Goal: Transaction & Acquisition: Purchase product/service

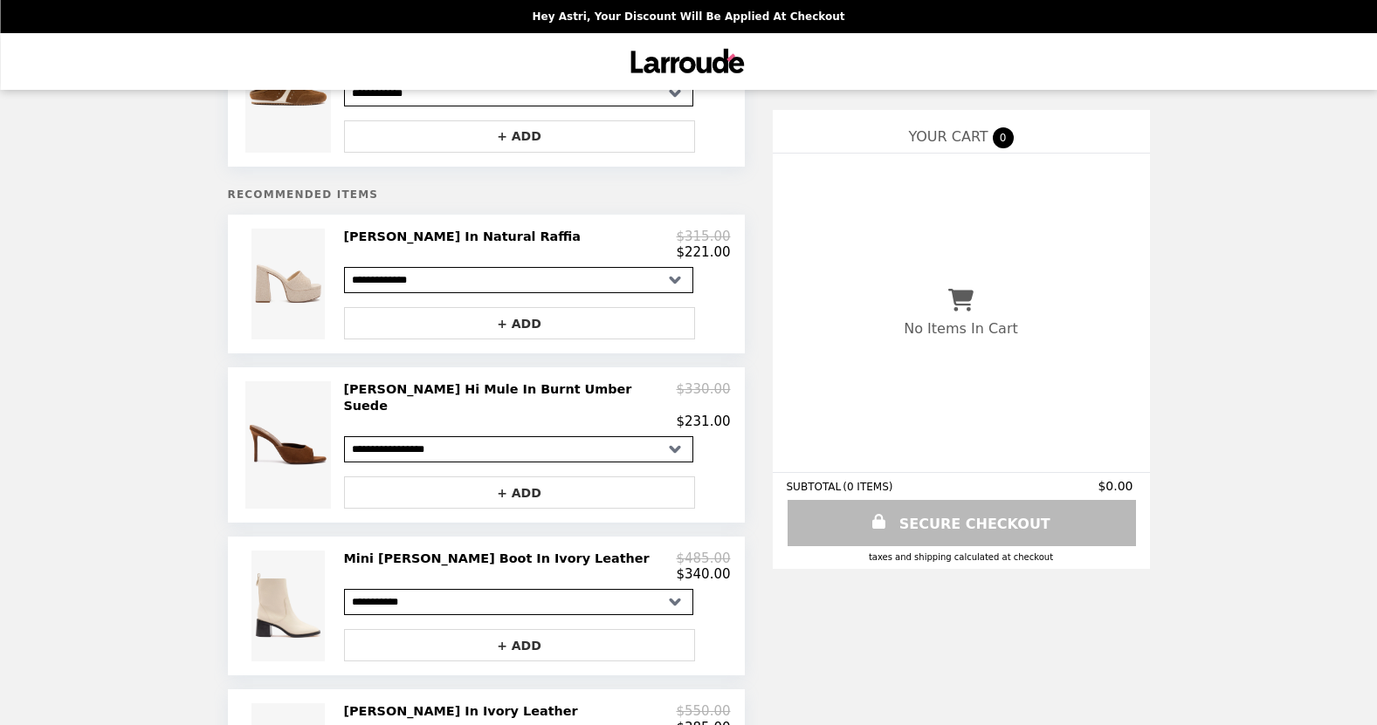
scroll to position [160, 0]
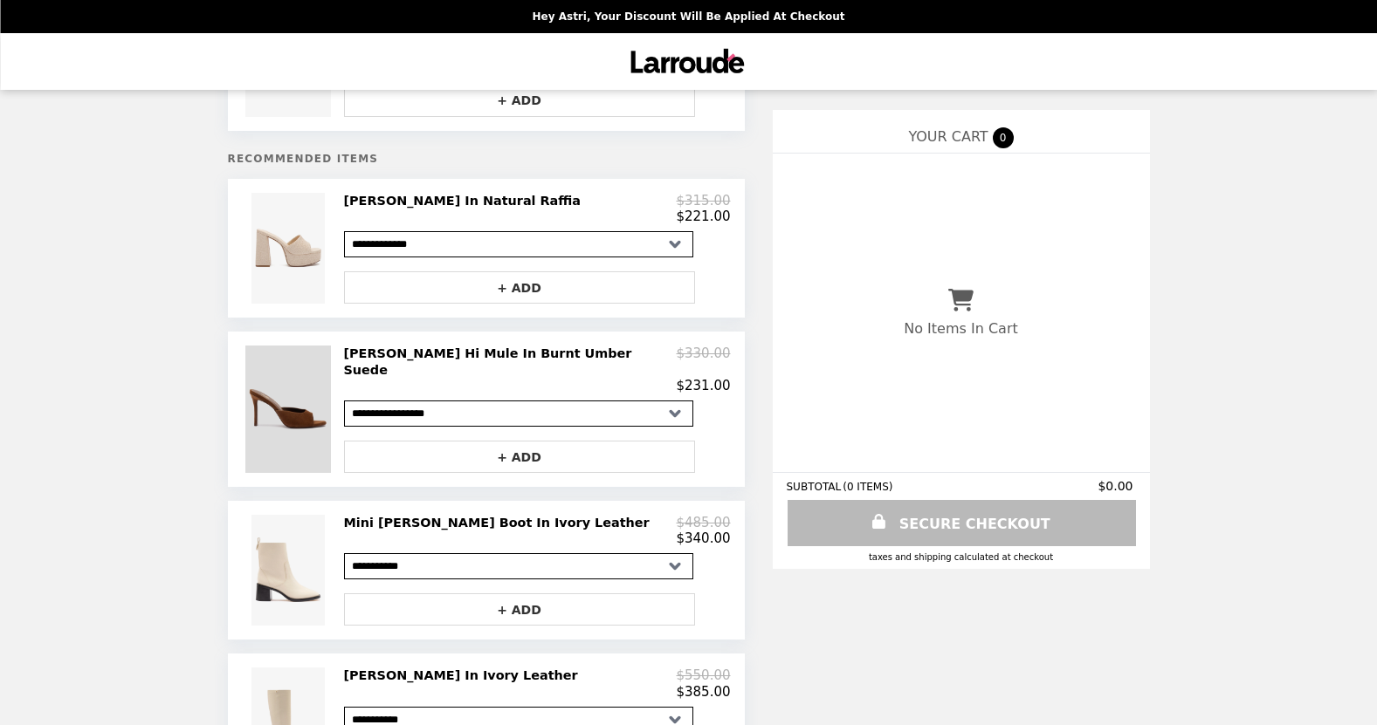
click at [299, 387] on img at bounding box center [289, 409] width 89 height 127
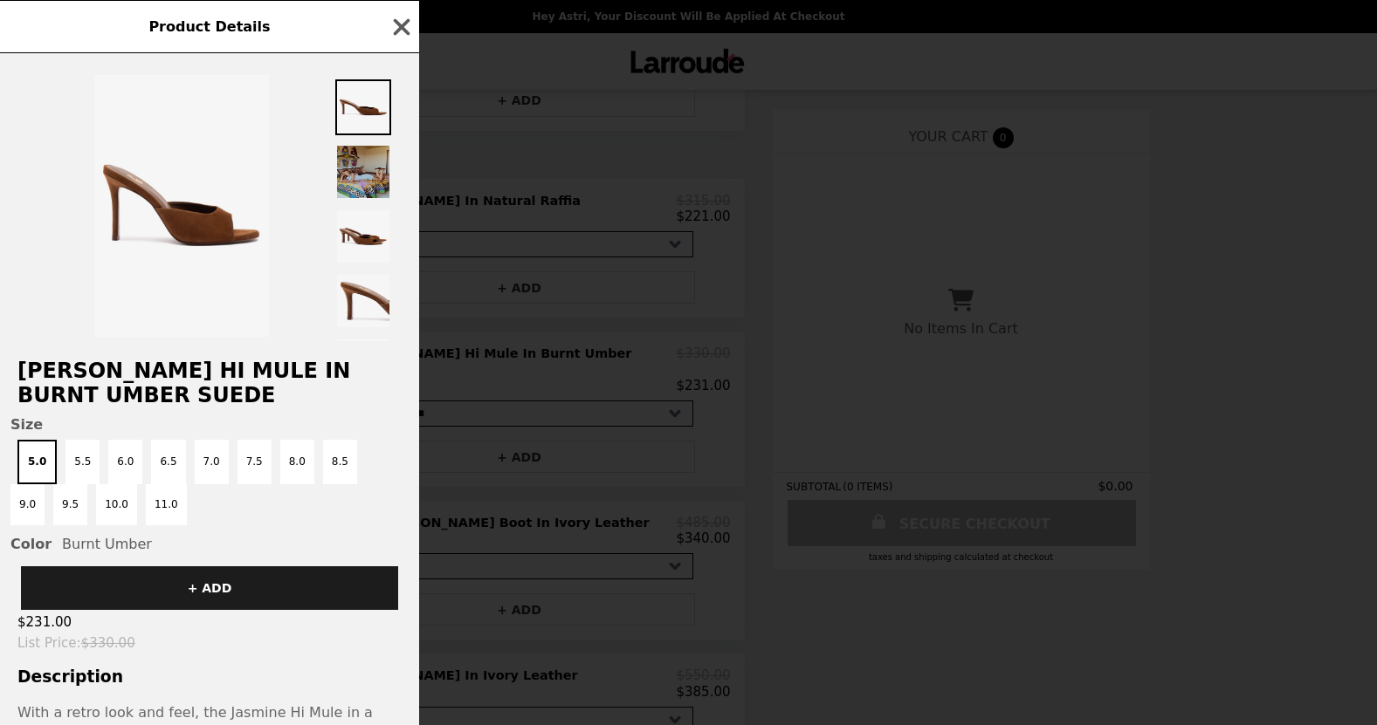
click at [361, 164] on img at bounding box center [363, 172] width 56 height 56
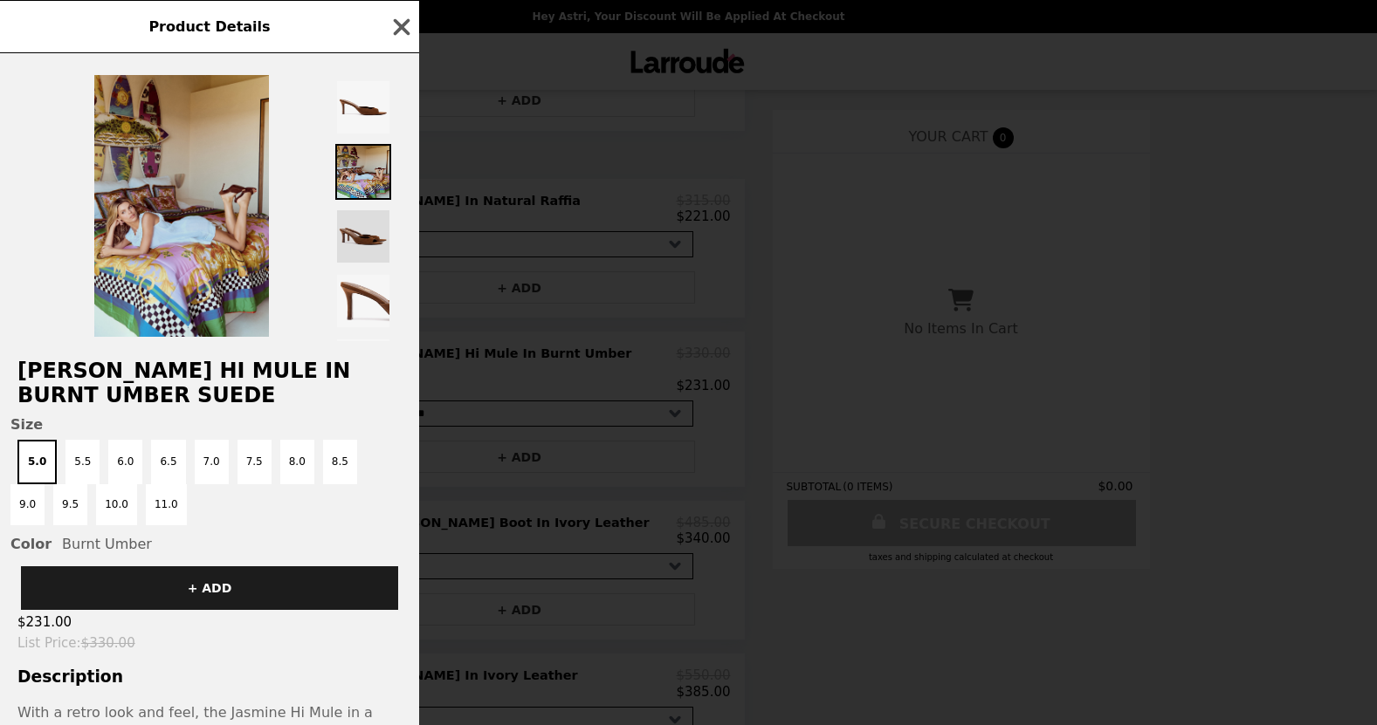
click at [364, 240] on img at bounding box center [363, 237] width 56 height 56
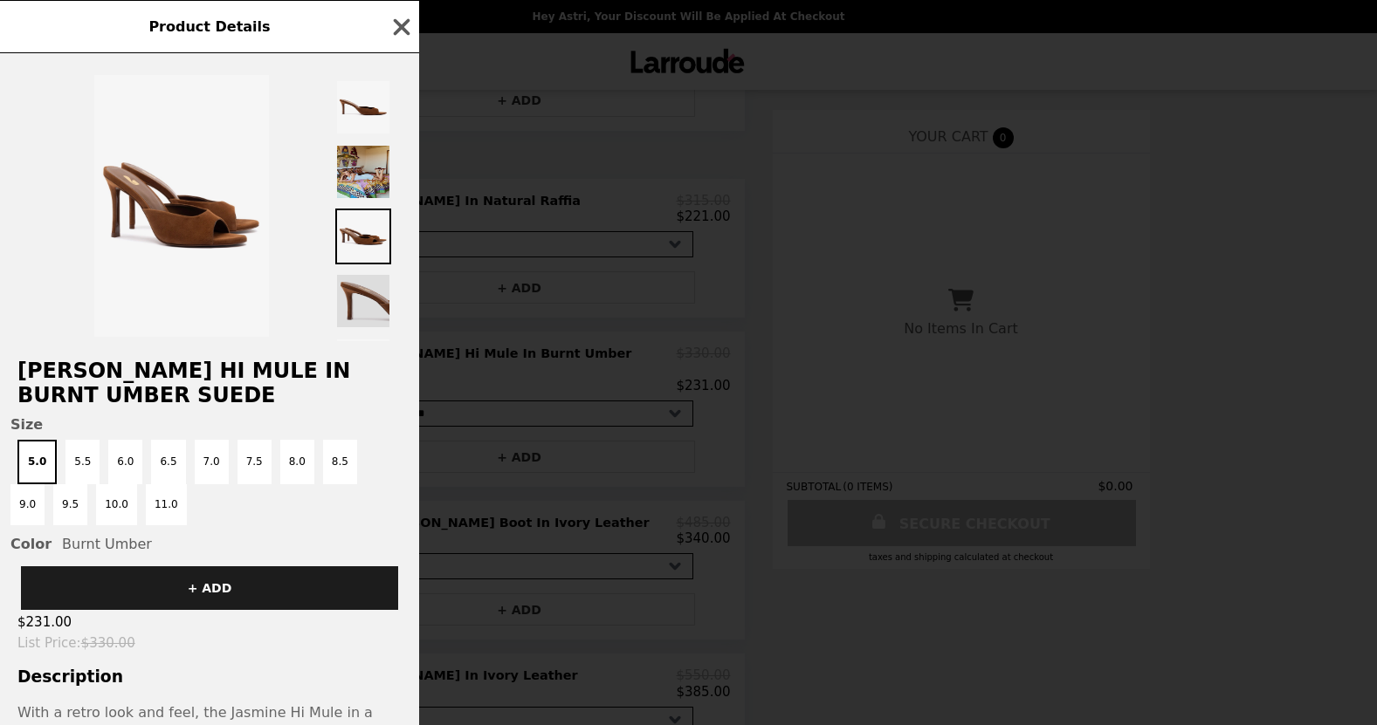
click at [368, 293] on img at bounding box center [363, 301] width 56 height 56
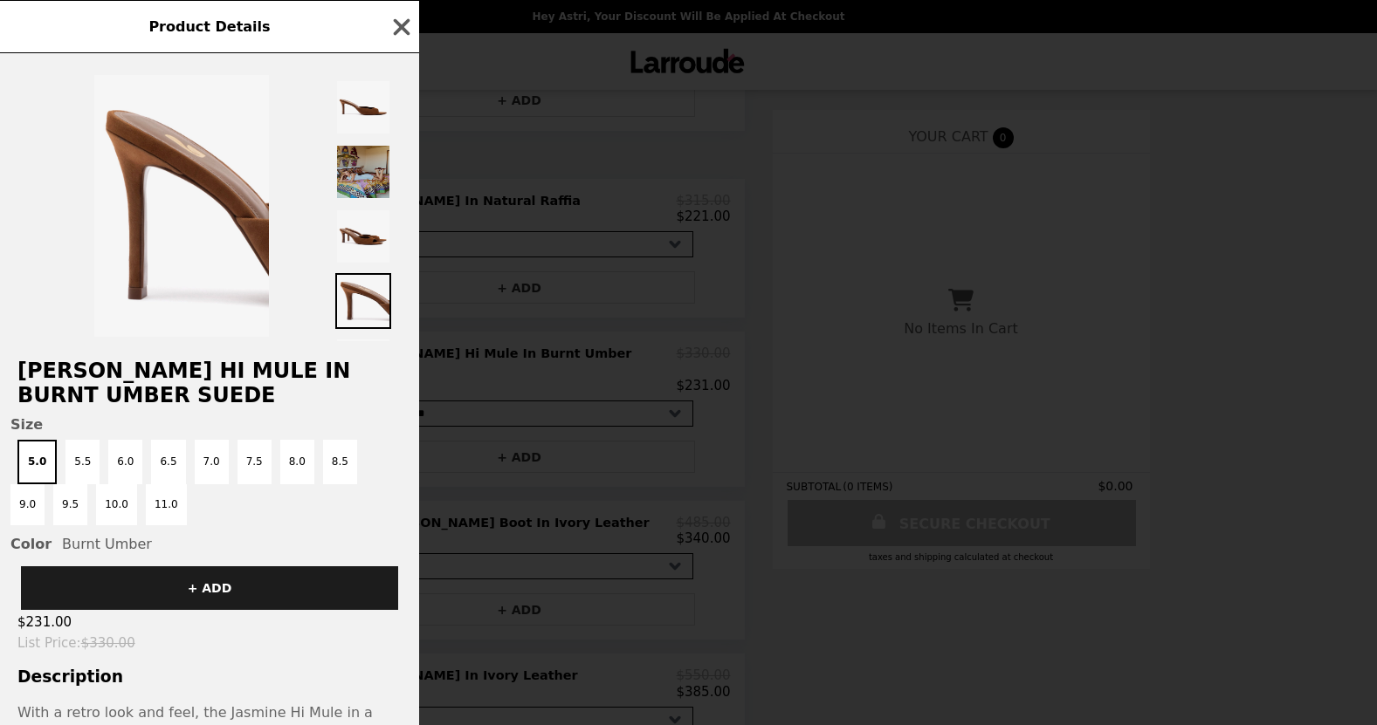
click at [368, 179] on img at bounding box center [363, 172] width 56 height 56
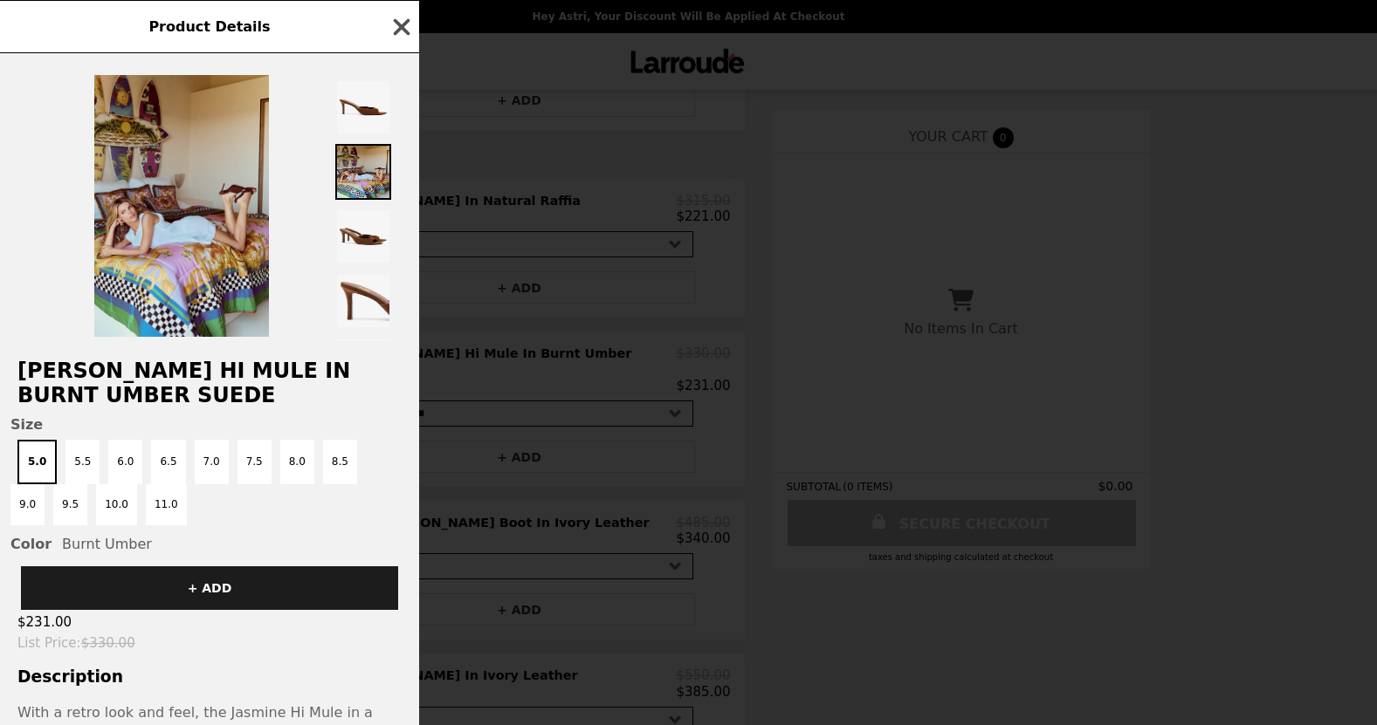
click at [399, 24] on icon "button" at bounding box center [402, 26] width 17 height 17
